Goal: Task Accomplishment & Management: Use online tool/utility

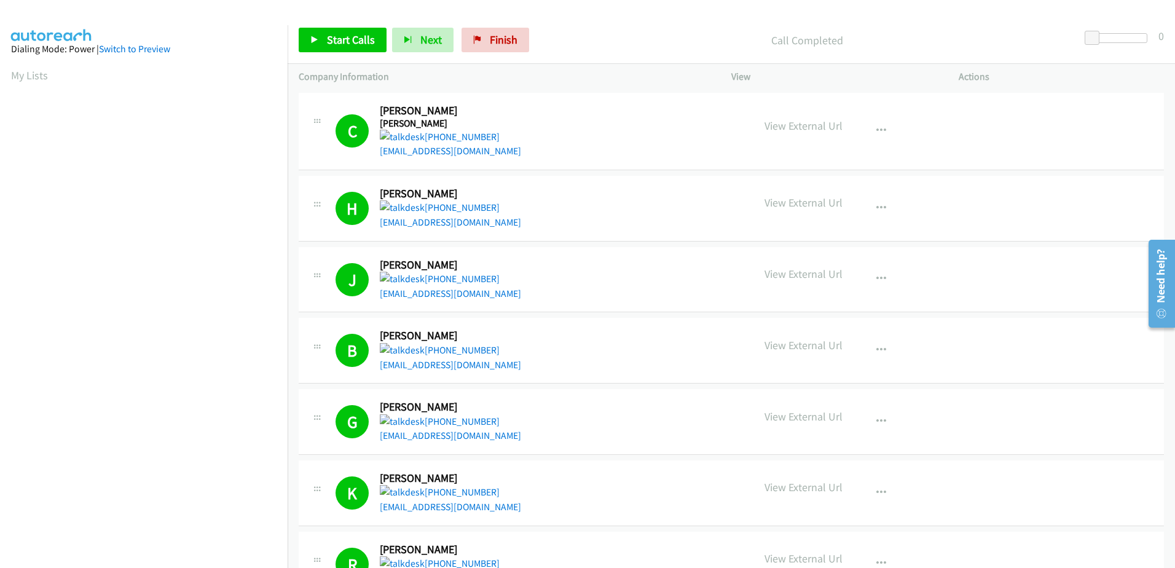
scroll to position [95, 0]
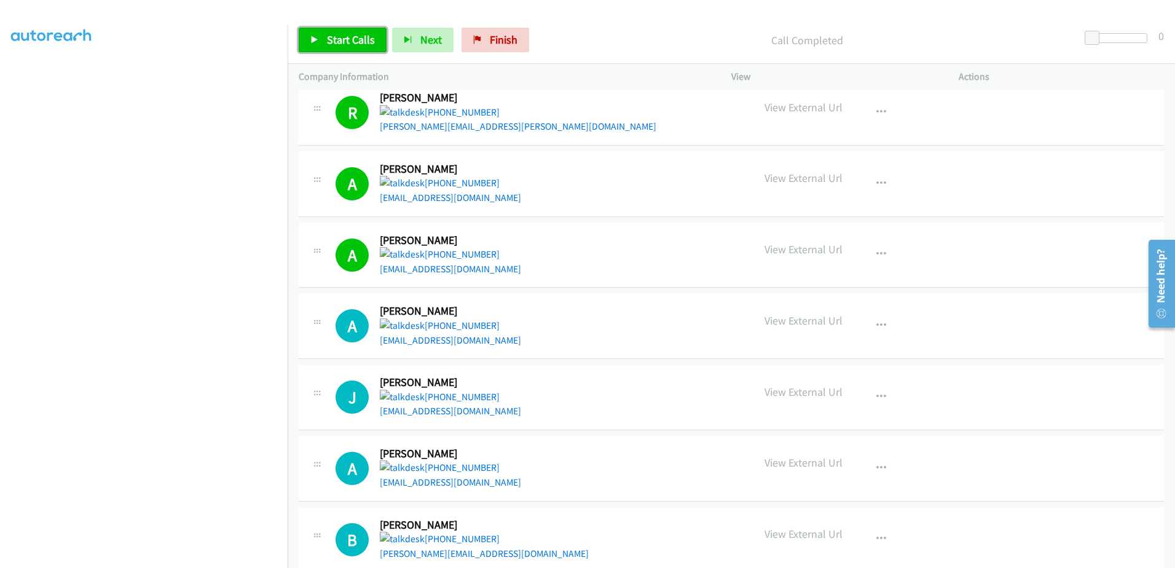
click at [365, 33] on span "Start Calls" at bounding box center [351, 40] width 48 height 14
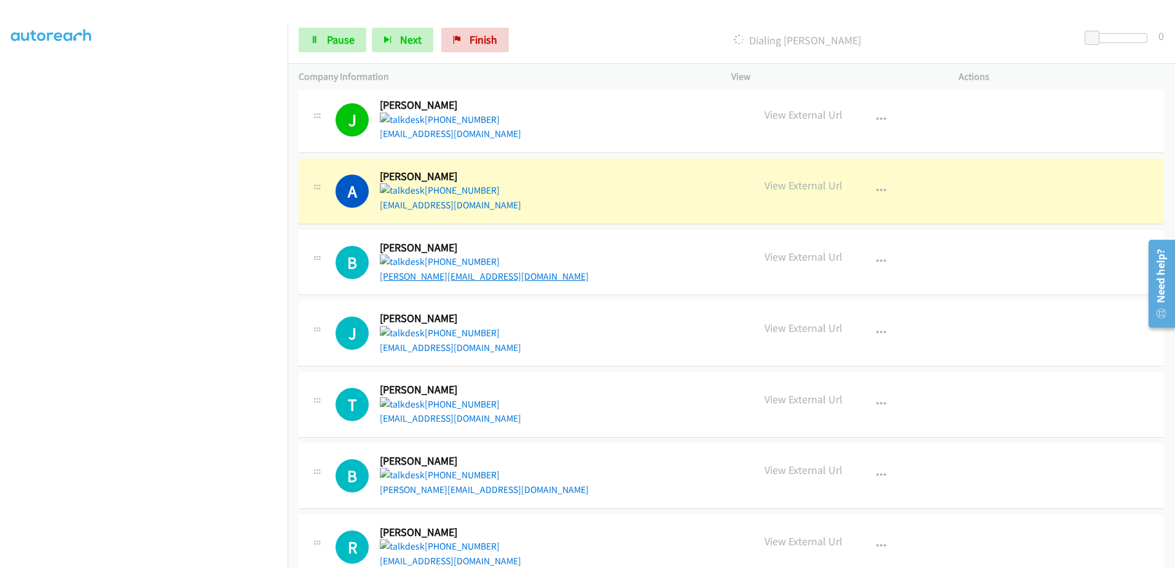
scroll to position [2893, 0]
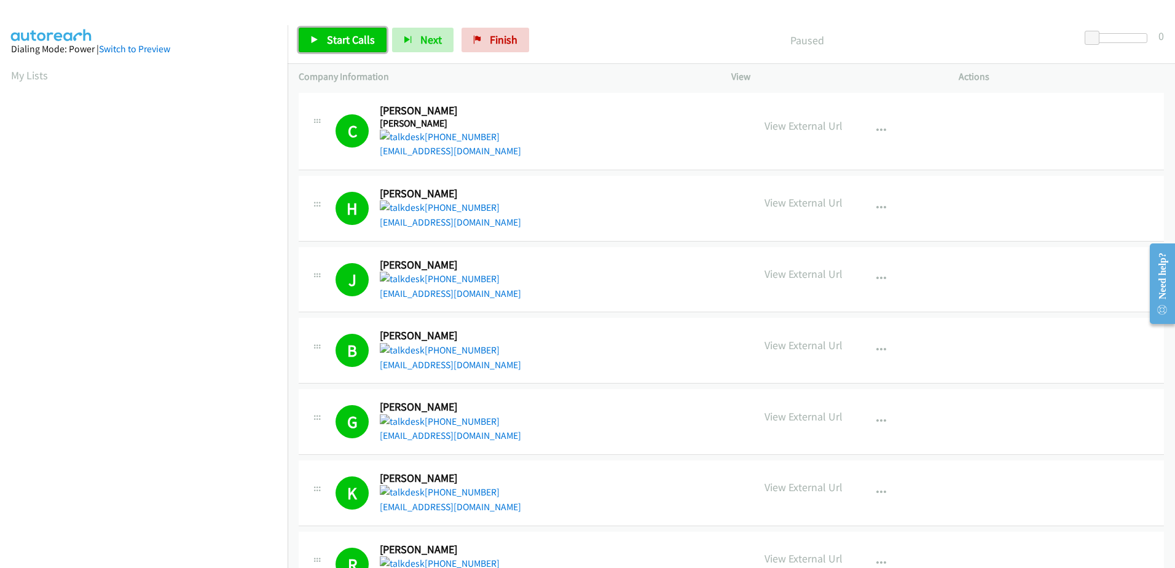
click at [360, 37] on span "Start Calls" at bounding box center [351, 40] width 48 height 14
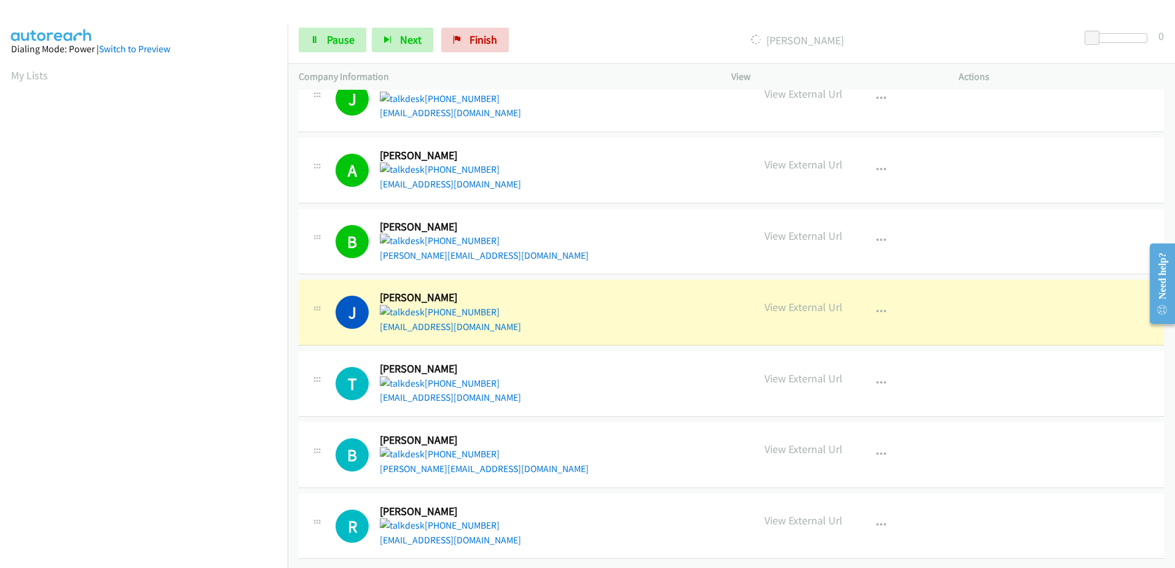
scroll to position [122, 0]
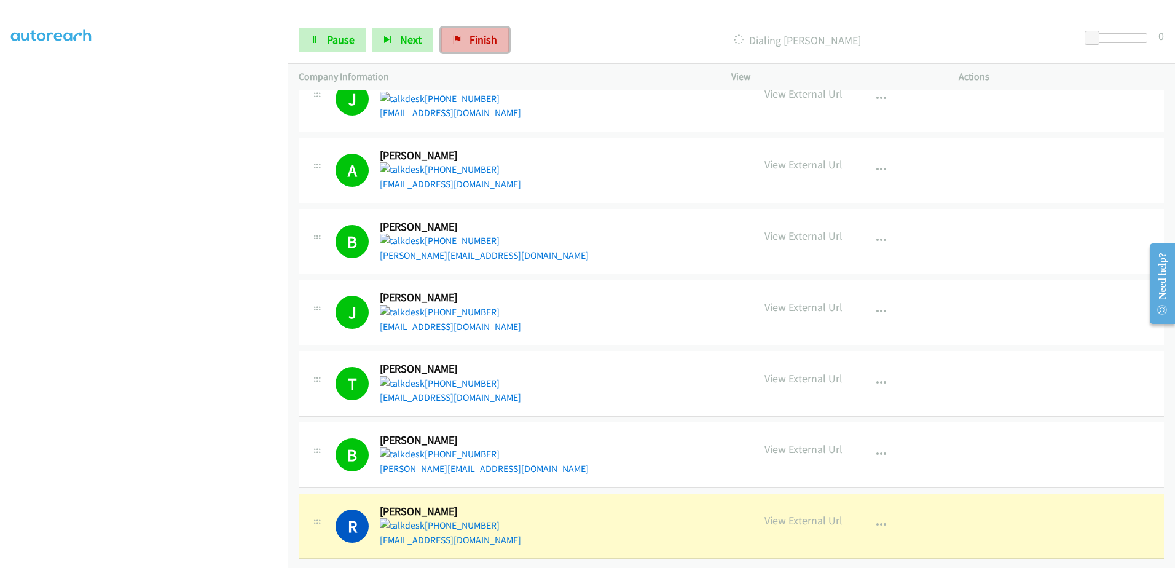
click at [480, 47] on link "Finish" at bounding box center [475, 40] width 68 height 25
